Goal: Task Accomplishment & Management: Manage account settings

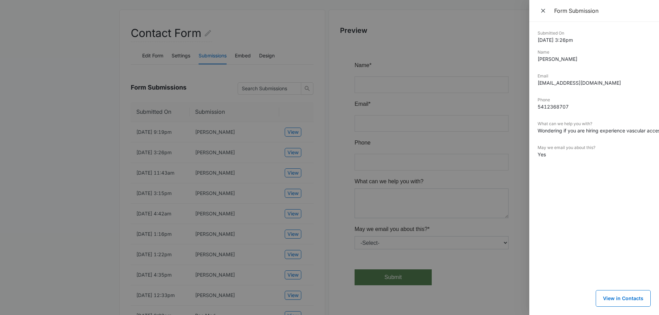
click at [70, 196] on div at bounding box center [329, 157] width 659 height 315
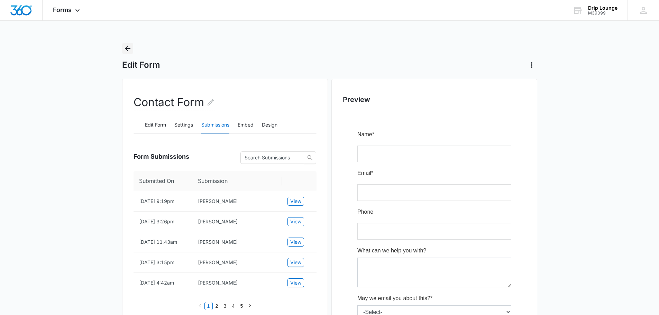
click at [128, 44] on icon "Back" at bounding box center [128, 48] width 8 height 8
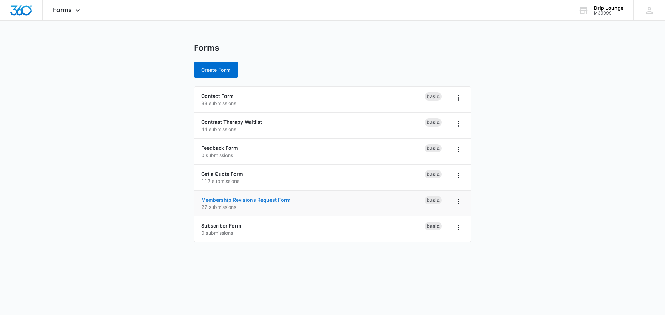
click at [235, 200] on link "Membership Revisions Request Form" at bounding box center [245, 200] width 89 height 6
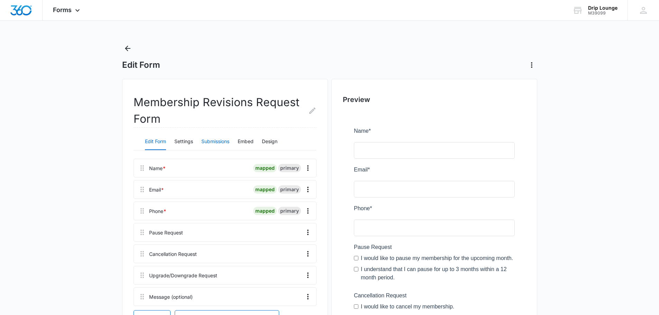
click at [211, 138] on button "Submissions" at bounding box center [215, 142] width 28 height 17
